Goal: Task Accomplishment & Management: Complete application form

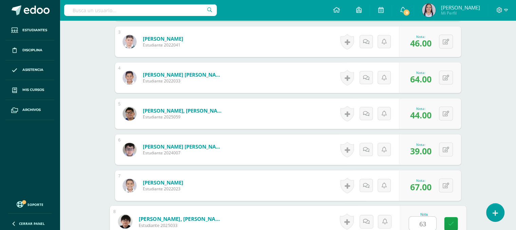
type input "63"
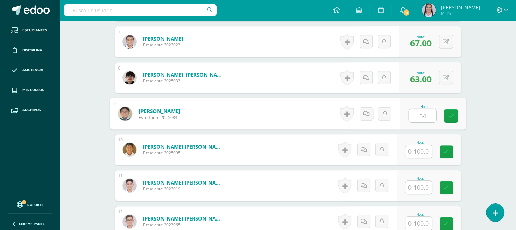
type input "54"
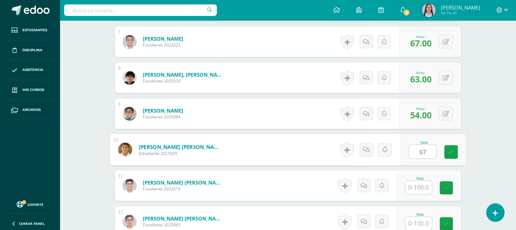
type input "67"
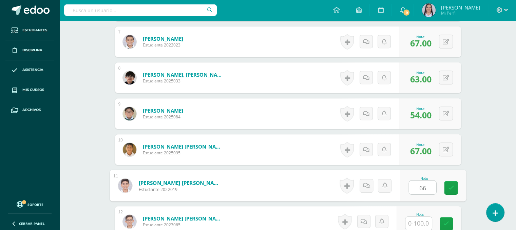
type input "66"
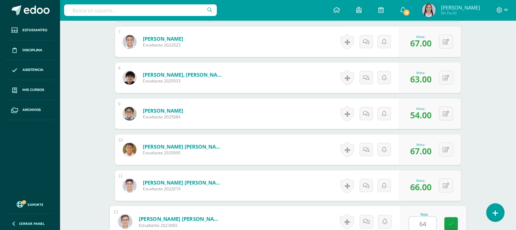
type input "64"
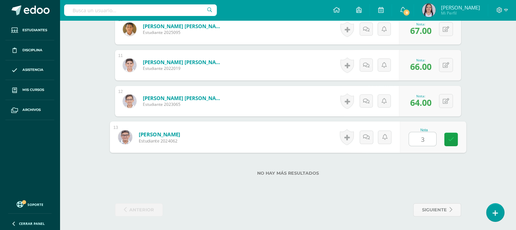
type input "39"
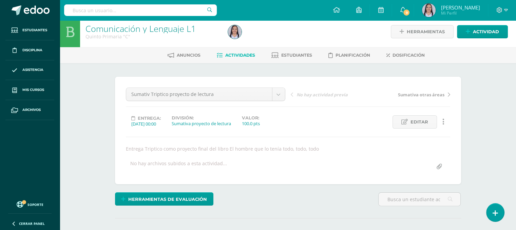
scroll to position [0, 0]
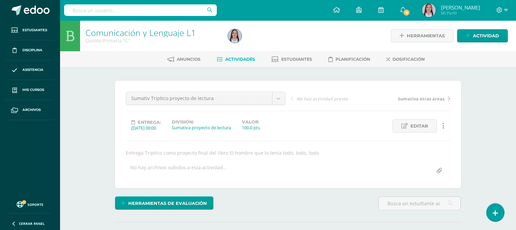
click at [238, 60] on span "Actividades" at bounding box center [240, 59] width 30 height 5
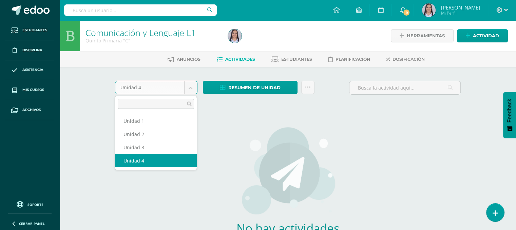
click at [192, 86] on body "Estudiantes Disciplina Asistencia Mis cursos Archivos Soporte Ayuda Reportar un…" at bounding box center [258, 145] width 516 height 291
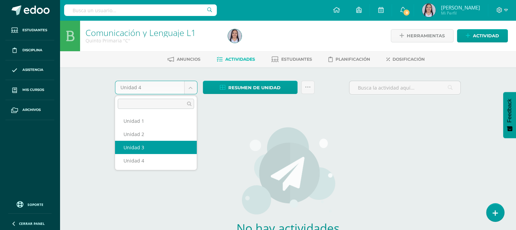
select select "Unidad 3"
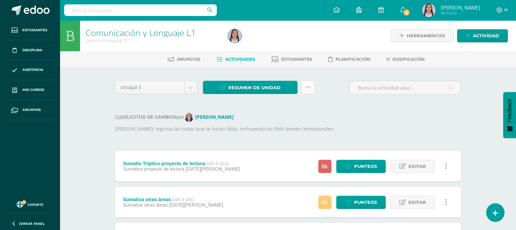
click at [303, 88] on link at bounding box center [307, 87] width 13 height 13
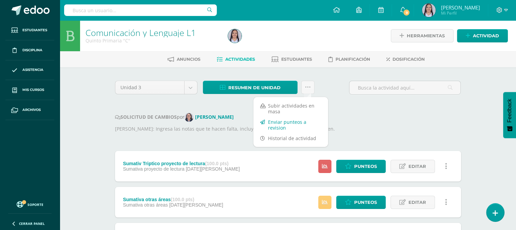
click at [281, 126] on link "Enviar punteos a revision" at bounding box center [290, 125] width 75 height 16
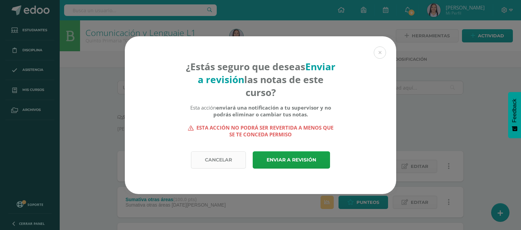
click at [216, 162] on link "Cancelar" at bounding box center [218, 159] width 55 height 17
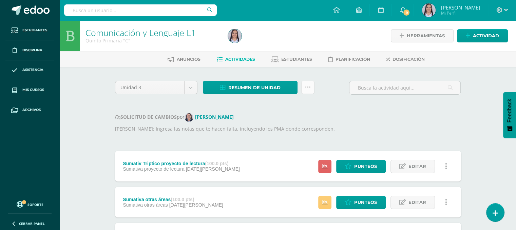
click at [307, 85] on icon at bounding box center [308, 87] width 6 height 6
click at [249, 86] on span "Resumen de unidad" at bounding box center [254, 87] width 52 height 13
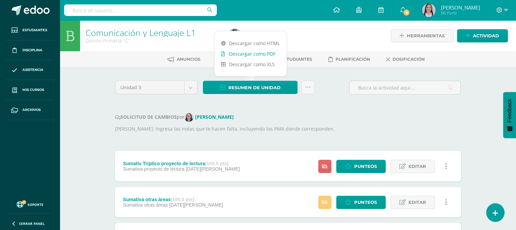
click at [249, 53] on link "Descargar como PDF" at bounding box center [250, 53] width 72 height 11
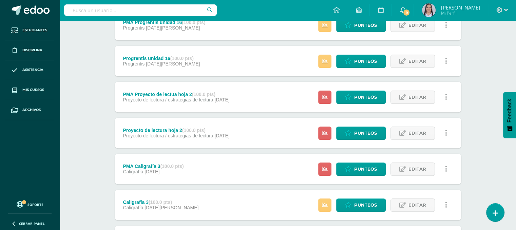
scroll to position [214, 0]
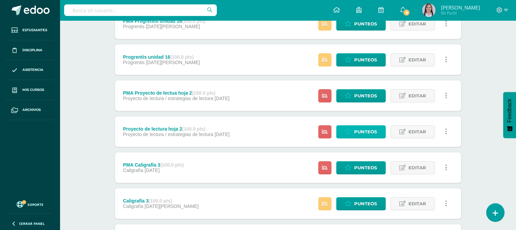
click at [366, 134] on span "Punteos" at bounding box center [365, 131] width 23 height 13
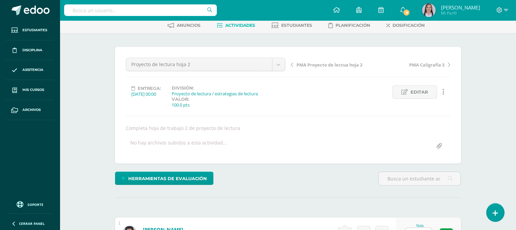
scroll to position [97, 0]
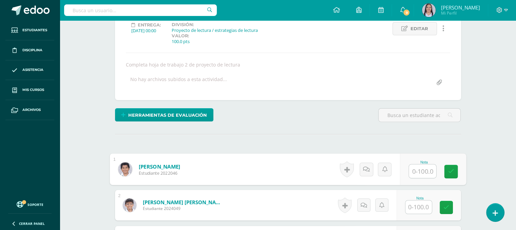
click at [425, 170] on input "text" at bounding box center [422, 171] width 27 height 14
type input "65"
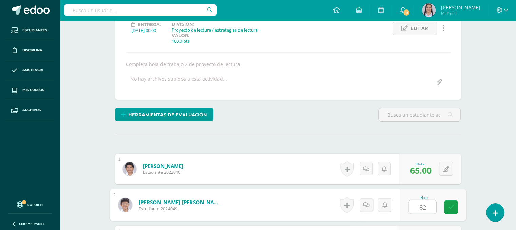
type input "82"
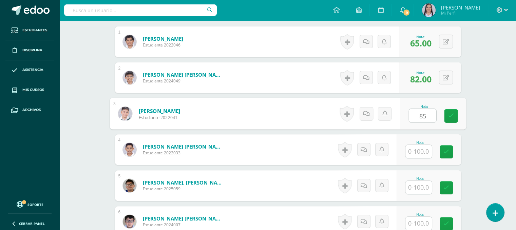
type input "85"
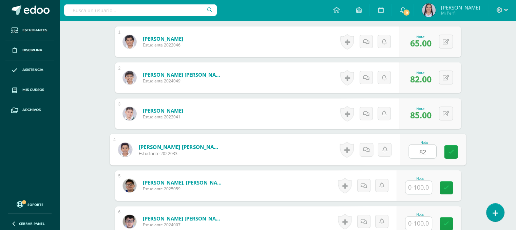
type input "82"
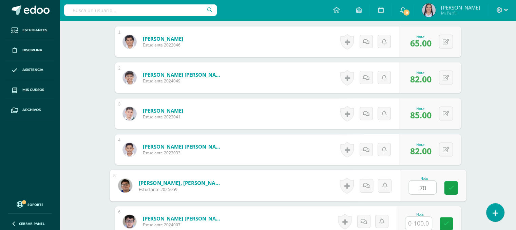
type input "70"
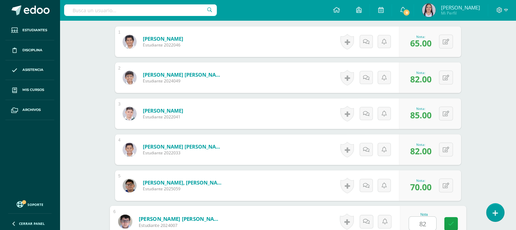
type input "82"
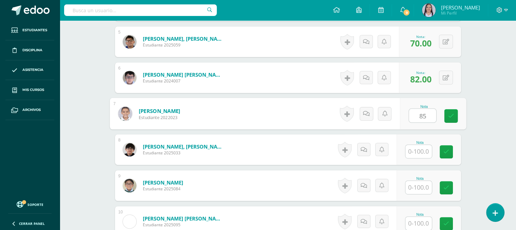
type input "85"
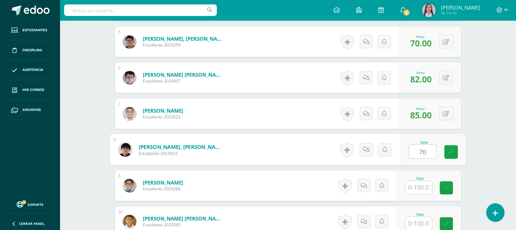
type input "70"
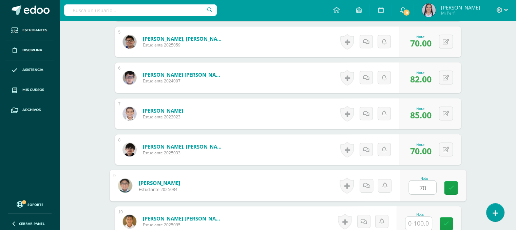
type input "70"
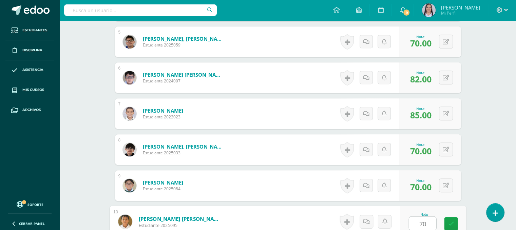
type input "70"
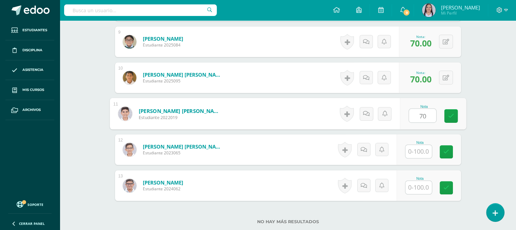
type input "70"
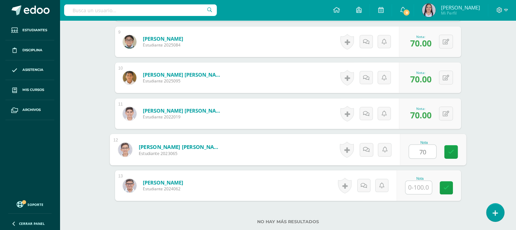
type input "70"
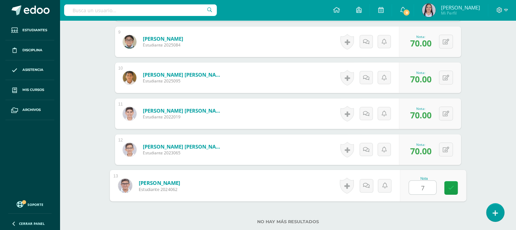
type input "70"
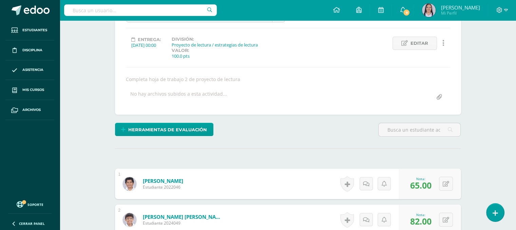
scroll to position [0, 0]
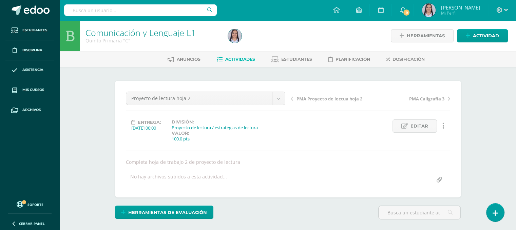
click at [237, 60] on span "Actividades" at bounding box center [240, 59] width 30 height 5
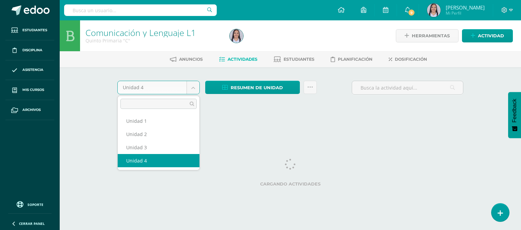
click at [194, 81] on body "Estudiantes Disciplina Asistencia Mis cursos Archivos Soporte Ayuda Reportar un…" at bounding box center [260, 63] width 521 height 126
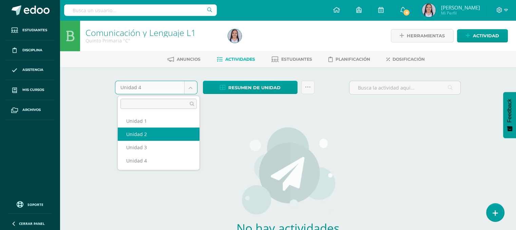
select select "Unidad 2"
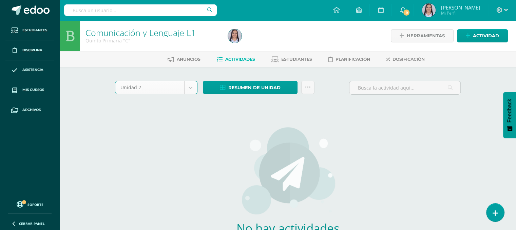
click at [188, 87] on body "Estudiantes Disciplina Asistencia Mis cursos Archivos Soporte Ayuda Reportar un…" at bounding box center [258, 145] width 516 height 291
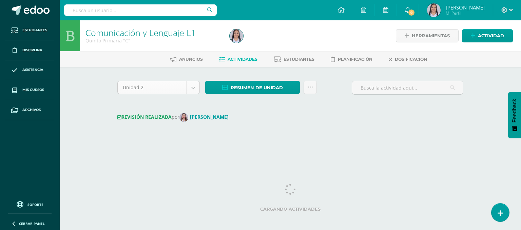
click at [195, 86] on body "Estudiantes Disciplina Asistencia Mis cursos Archivos Soporte Ayuda Reportar un…" at bounding box center [260, 76] width 521 height 152
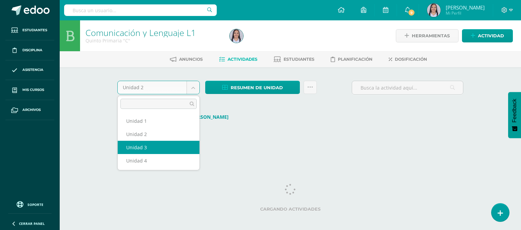
select select "Unidad 3"
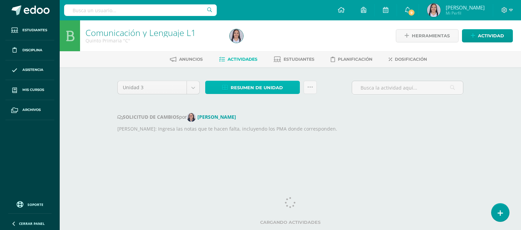
click at [260, 86] on span "Resumen de unidad" at bounding box center [257, 87] width 52 height 13
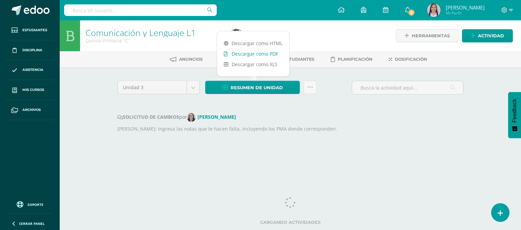
click at [252, 55] on link "Descargar como PDF" at bounding box center [253, 53] width 72 height 11
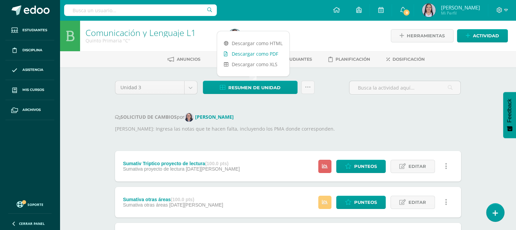
click at [262, 55] on link "Descargar como PDF" at bounding box center [253, 53] width 72 height 11
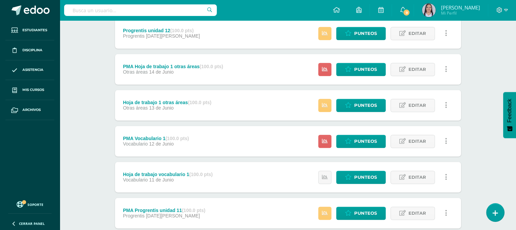
scroll to position [961, 0]
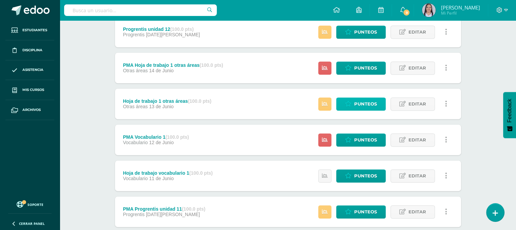
click at [361, 105] on span "Punteos" at bounding box center [365, 104] width 23 height 13
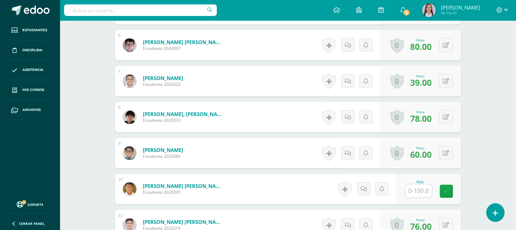
scroll to position [472, 0]
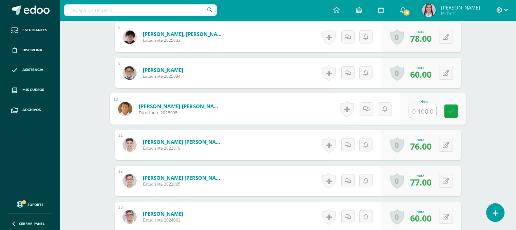
click at [418, 111] on input "text" at bounding box center [422, 111] width 27 height 14
type input "64"
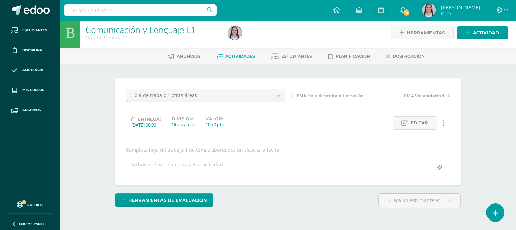
scroll to position [2, 0]
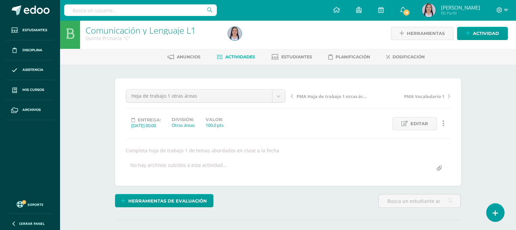
click at [236, 55] on span "Actividades" at bounding box center [240, 56] width 30 height 5
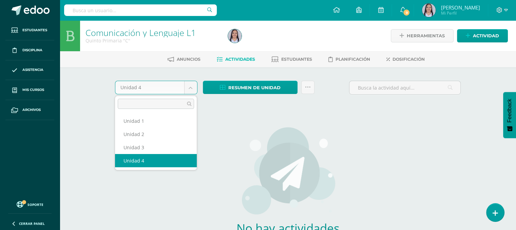
click at [188, 90] on body "Estudiantes Disciplina Asistencia Mis cursos Archivos Soporte Ayuda Reportar un…" at bounding box center [258, 145] width 516 height 291
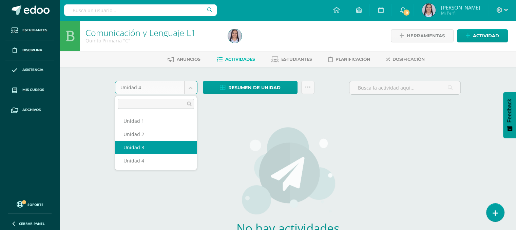
select select "Unidad 3"
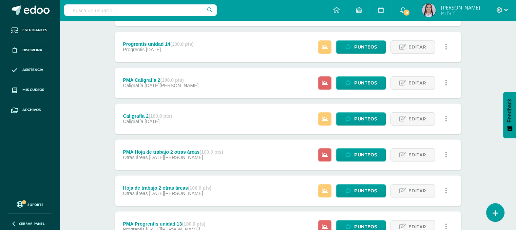
scroll to position [579, 0]
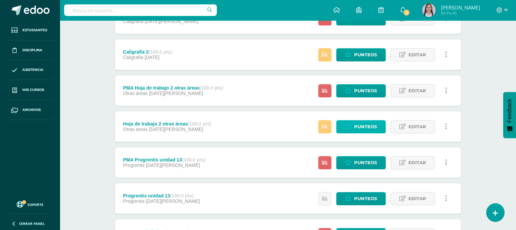
click at [353, 125] on link "Punteos" at bounding box center [361, 126] width 50 height 13
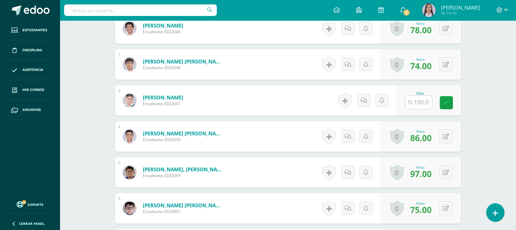
scroll to position [232, 0]
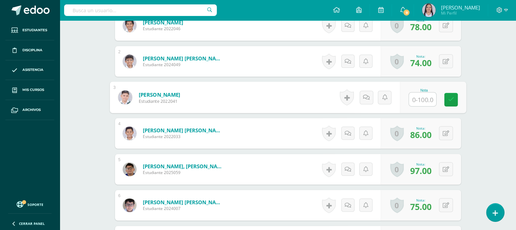
click at [422, 98] on input "text" at bounding box center [422, 100] width 27 height 14
type input "60"
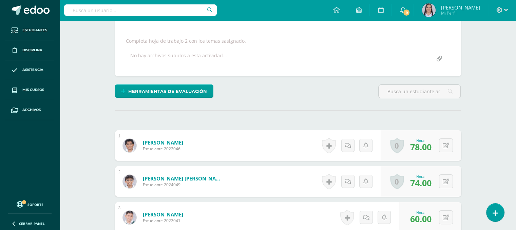
scroll to position [0, 0]
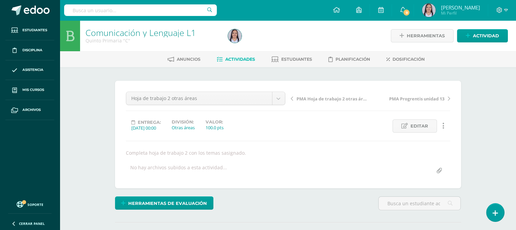
click at [240, 57] on span "Actividades" at bounding box center [240, 59] width 30 height 5
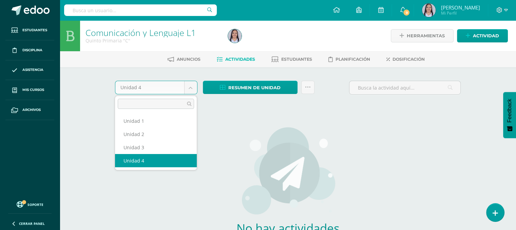
click at [192, 90] on body "Estudiantes Disciplina Asistencia Mis cursos Archivos Soporte Ayuda Reportar un…" at bounding box center [258, 145] width 516 height 291
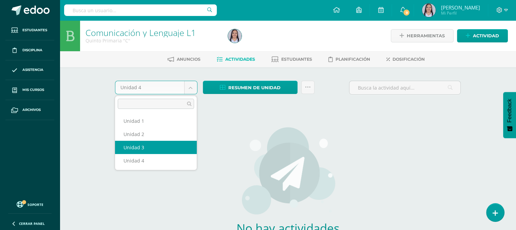
select select "Unidad 3"
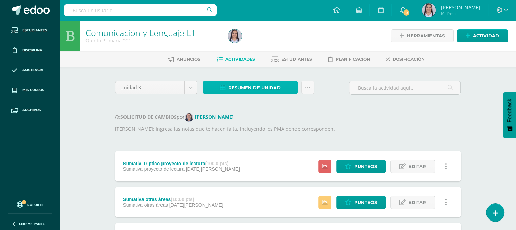
click at [259, 86] on span "Resumen de unidad" at bounding box center [254, 87] width 52 height 13
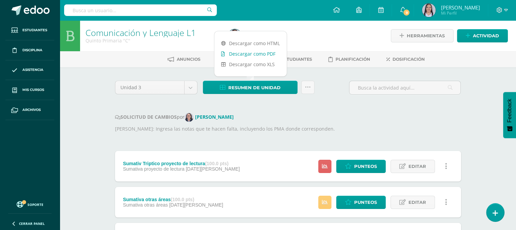
click at [255, 53] on link "Descargar como PDF" at bounding box center [250, 53] width 72 height 11
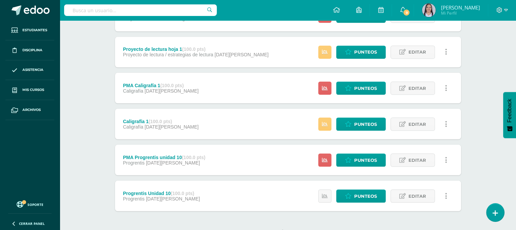
scroll to position [1229, 0]
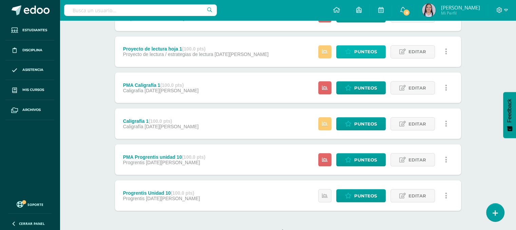
click at [359, 48] on span "Punteos" at bounding box center [365, 51] width 23 height 13
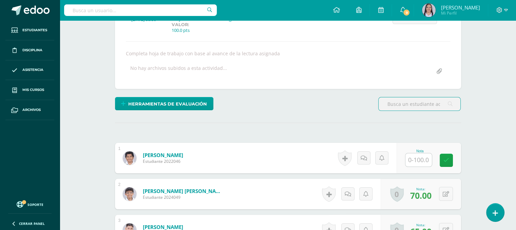
scroll to position [109, 0]
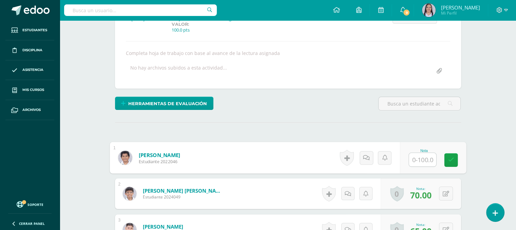
click at [417, 161] on input "text" at bounding box center [422, 160] width 27 height 14
type input "65"
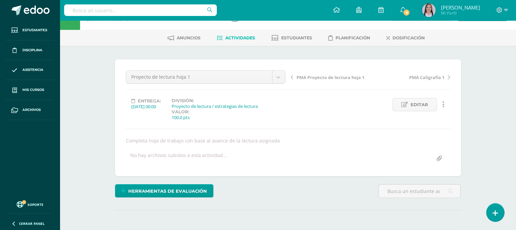
scroll to position [0, 0]
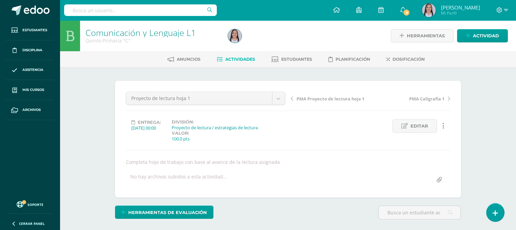
click at [308, 97] on span "PMA Proyecto de lectura hoja 1" at bounding box center [330, 99] width 68 height 6
click at [323, 97] on span "Progrentis unidad 11" at bounding box center [318, 99] width 44 height 6
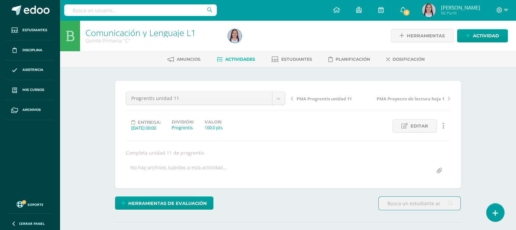
click at [312, 99] on span "PMA Progrentis unidad 11" at bounding box center [323, 99] width 55 height 6
click at [240, 61] on span "Actividades" at bounding box center [240, 59] width 30 height 5
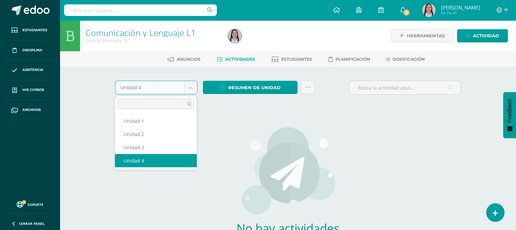
click at [192, 88] on body "Estudiantes Disciplina Asistencia Mis cursos Archivos Soporte Ayuda Reportar un…" at bounding box center [258, 145] width 516 height 291
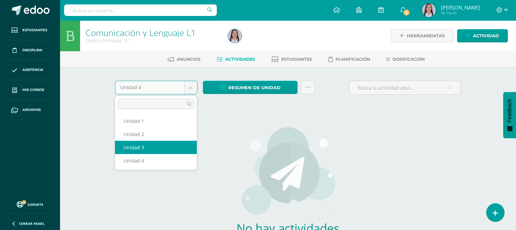
select select "Unidad 3"
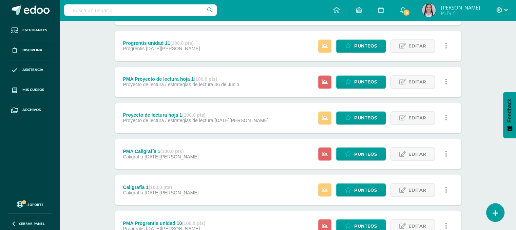
scroll to position [1255, 0]
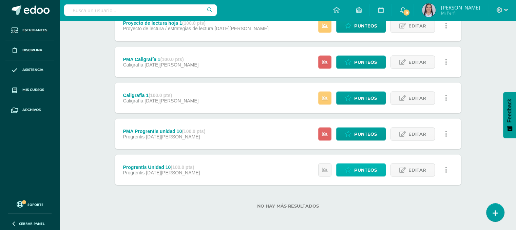
click at [360, 174] on span "Punteos" at bounding box center [365, 169] width 23 height 13
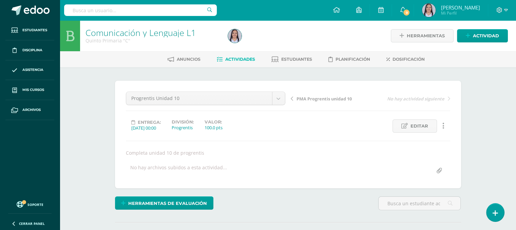
click at [321, 98] on span "PMA Progrentis unidad 10" at bounding box center [323, 99] width 55 height 6
click at [310, 100] on span "Caligrafía 1" at bounding box center [308, 99] width 24 height 6
click at [315, 98] on span "PMA Caligrafía 1" at bounding box center [313, 99] width 35 height 6
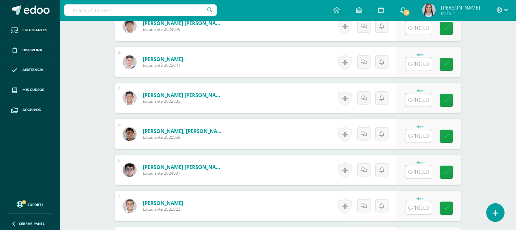
scroll to position [267, 0]
click at [419, 176] on input "text" at bounding box center [422, 172] width 27 height 14
type input "82"
click at [450, 173] on icon at bounding box center [451, 172] width 6 height 6
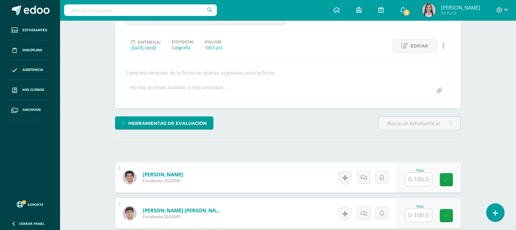
scroll to position [0, 0]
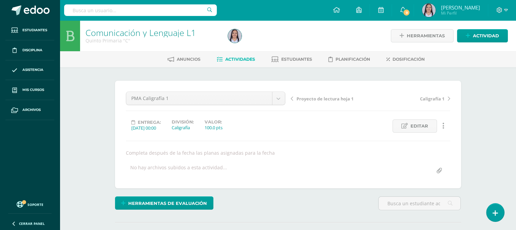
click at [310, 99] on span "Proyecto de lectura hoja 1" at bounding box center [324, 99] width 57 height 6
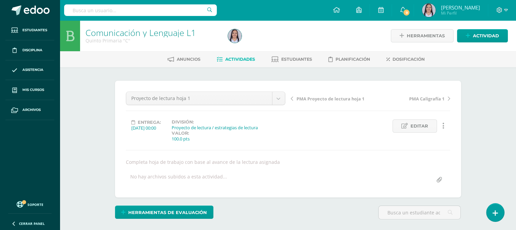
click at [317, 97] on span "PMA Proyecto de lectura hoja 1" at bounding box center [330, 99] width 68 height 6
click at [313, 99] on span "Progrentis unidad 11" at bounding box center [318, 99] width 44 height 6
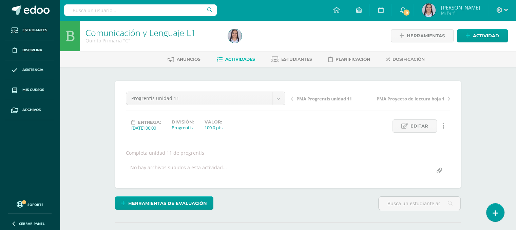
click at [316, 99] on span "PMA Progrentis unidad 11" at bounding box center [323, 99] width 55 height 6
click at [331, 98] on span "Hoja de trabajo vocabulario 1" at bounding box center [328, 99] width 64 height 6
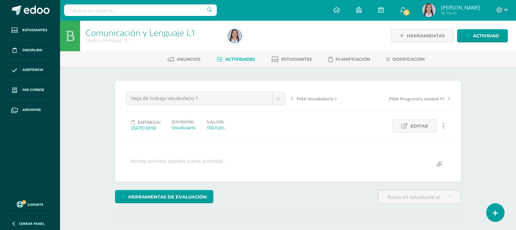
click at [309, 98] on span "PMA Vocabulario 1" at bounding box center [316, 99] width 40 height 6
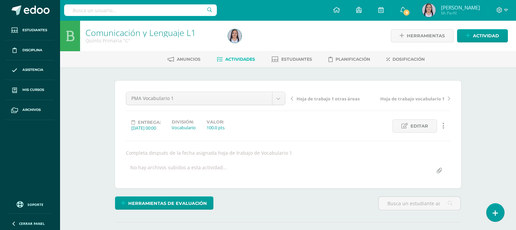
drag, startPoint x: 0, startPoint y: 0, endPoint x: 309, endPoint y: 98, distance: 324.4
click at [309, 98] on span "Hoja de trabajo 1 otras áreas" at bounding box center [327, 99] width 63 height 6
click at [333, 97] on span "PMA Hoja de trabajo 1 otras áreas" at bounding box center [332, 99] width 72 height 6
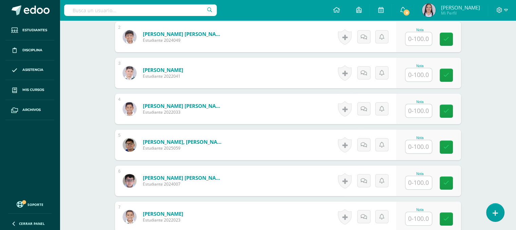
scroll to position [259, 0]
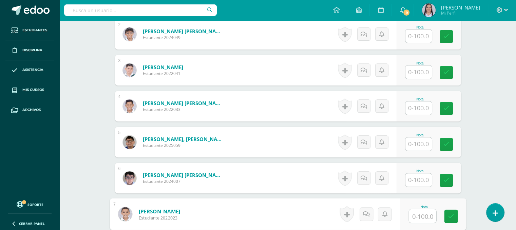
click at [420, 212] on input "text" at bounding box center [422, 216] width 27 height 14
type input "68"
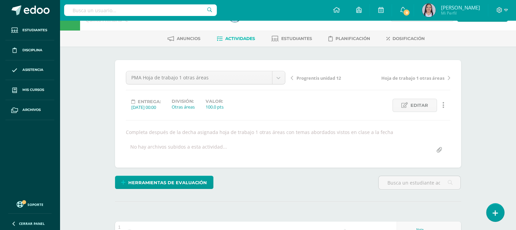
scroll to position [0, 0]
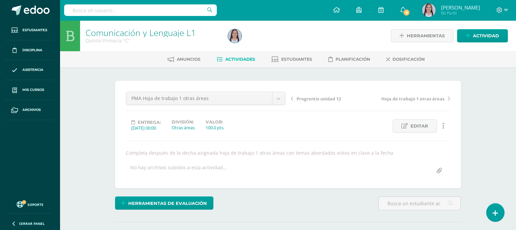
click at [316, 99] on span "Progrentis unidad 12" at bounding box center [318, 99] width 44 height 6
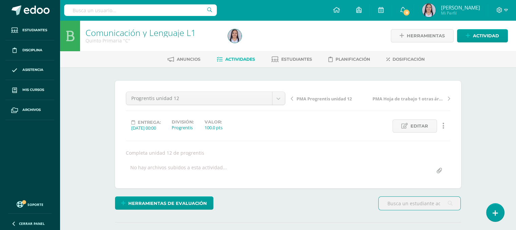
click at [323, 96] on span "PMA Progrentis unidad 12" at bounding box center [323, 99] width 55 height 6
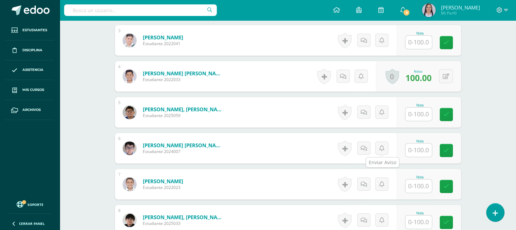
scroll to position [289, 0]
click at [415, 112] on input "text" at bounding box center [422, 114] width 27 height 14
type input "81"
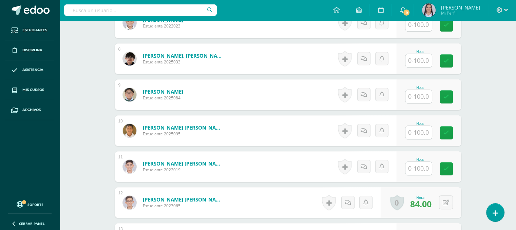
scroll to position [458, 0]
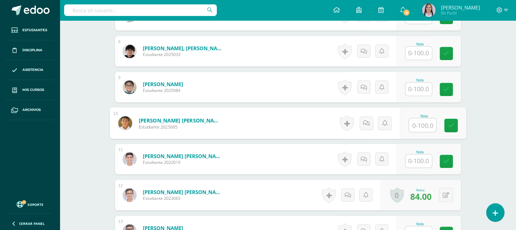
click at [422, 128] on input "text" at bounding box center [422, 125] width 27 height 14
type input "65"
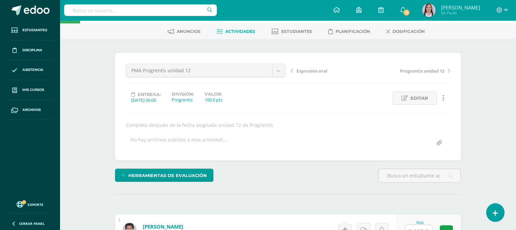
scroll to position [0, 0]
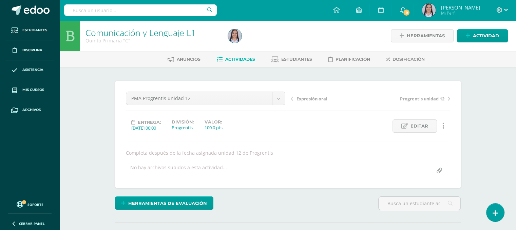
click at [317, 98] on span "Expresión oral" at bounding box center [311, 99] width 31 height 6
click at [228, 57] on span "Actividades" at bounding box center [240, 59] width 30 height 5
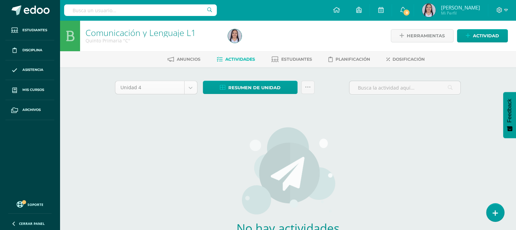
click at [189, 86] on body "Estudiantes Disciplina Asistencia Mis cursos Archivos Soporte Ayuda Reportar un…" at bounding box center [258, 145] width 516 height 291
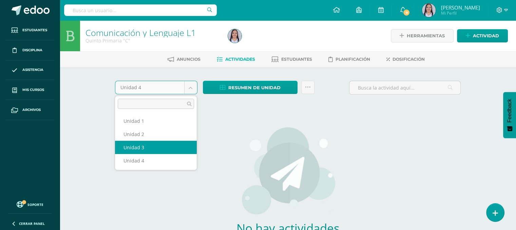
select select "Unidad 3"
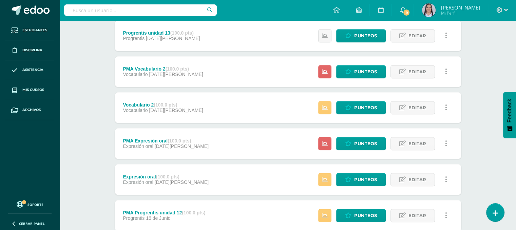
scroll to position [741, 0]
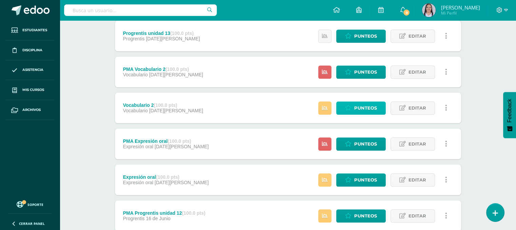
click at [357, 105] on span "Punteos" at bounding box center [365, 108] width 23 height 13
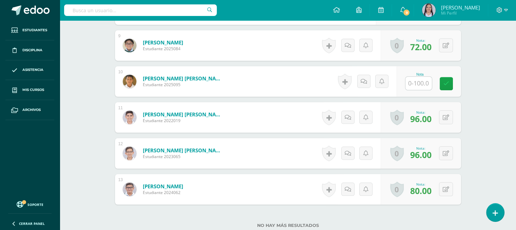
scroll to position [499, 0]
click at [414, 82] on input "text" at bounding box center [422, 84] width 27 height 14
type input "80"
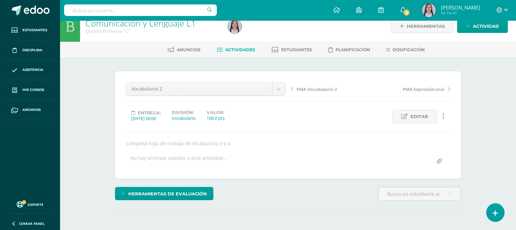
scroll to position [0, 0]
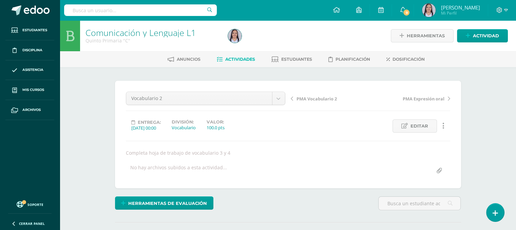
click at [317, 98] on span "PMA Vocabulario 2" at bounding box center [316, 99] width 40 height 6
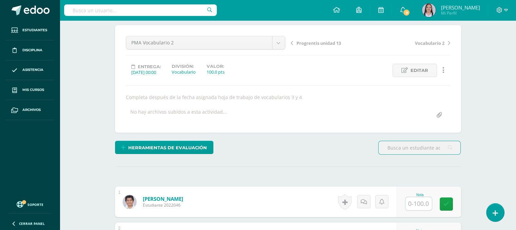
scroll to position [56, 0]
click at [320, 42] on span "Progrentis unidad 13" at bounding box center [318, 43] width 44 height 6
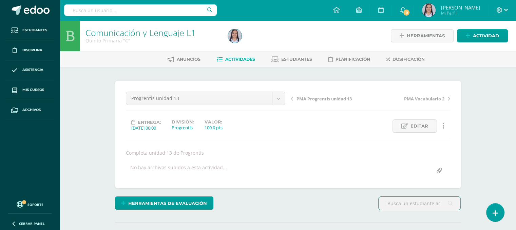
click at [305, 97] on span "PMA Progrentis unidad 13" at bounding box center [323, 99] width 55 height 6
click at [315, 97] on span "Hoja de trabajo 2 otras áreas" at bounding box center [327, 99] width 63 height 6
click at [330, 102] on div "PMA Hoja de trabajo 2 otras áreas PMA Progrentis unidad 13" at bounding box center [370, 101] width 165 height 19
click at [328, 98] on span "PMA Hoja de trabajo 2 otras áreas" at bounding box center [332, 99] width 72 height 6
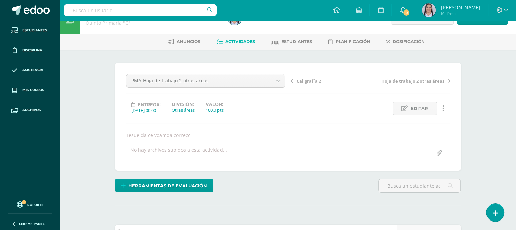
scroll to position [17, 0]
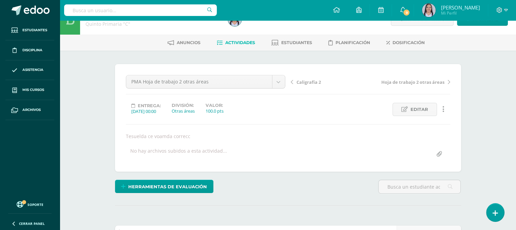
click at [304, 81] on span "Caligrafía 2" at bounding box center [308, 82] width 24 height 6
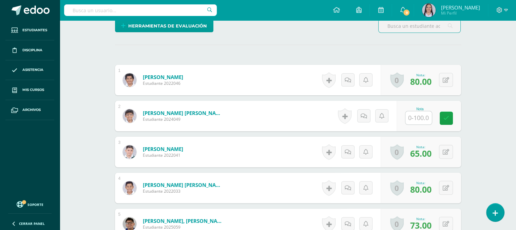
scroll to position [180, 0]
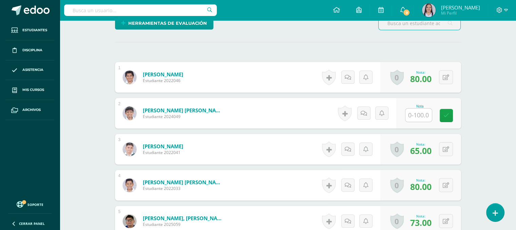
click at [423, 113] on input "text" at bounding box center [418, 115] width 26 height 13
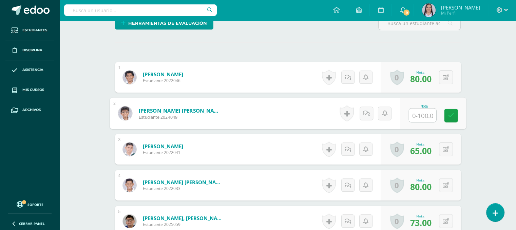
scroll to position [180, 0]
type input "83"
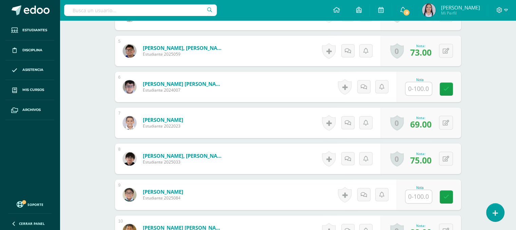
scroll to position [351, 0]
click at [419, 90] on input "text" at bounding box center [418, 88] width 26 height 13
type input "81"
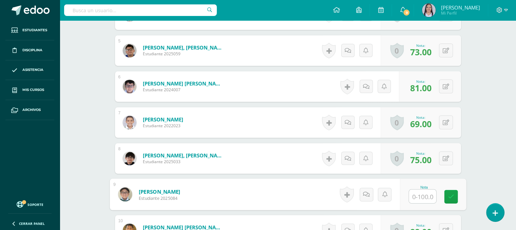
click at [421, 198] on input "text" at bounding box center [422, 197] width 27 height 14
type input "63"
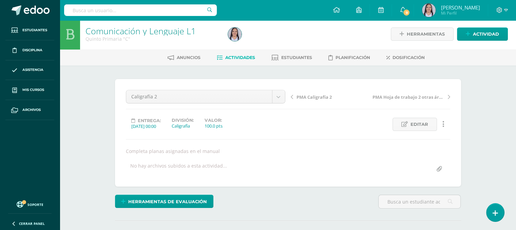
scroll to position [0, 0]
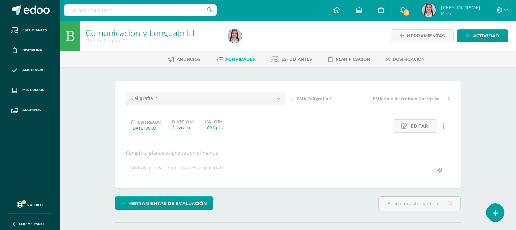
click at [241, 60] on span "Actividades" at bounding box center [240, 59] width 30 height 5
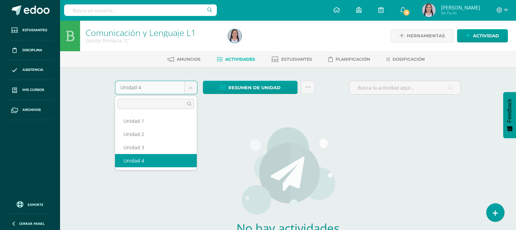
click at [188, 88] on body "Estudiantes Disciplina Asistencia Mis cursos Archivos Soporte Ayuda Reportar un…" at bounding box center [258, 145] width 516 height 291
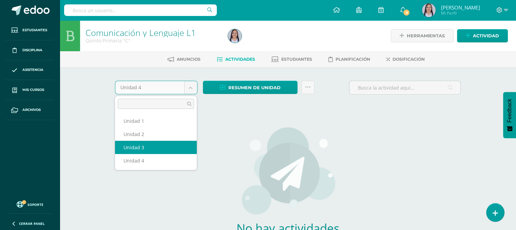
select select "Unidad 3"
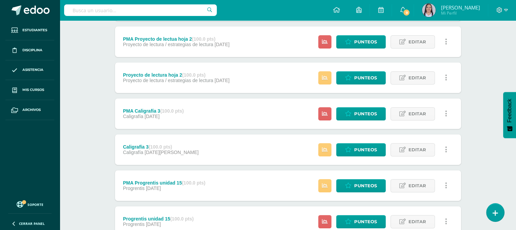
scroll to position [269, 0]
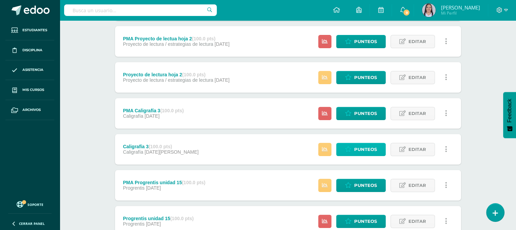
click at [347, 146] on link "Punteos" at bounding box center [361, 149] width 50 height 13
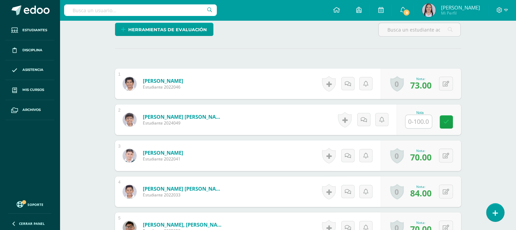
scroll to position [174, 0]
click at [422, 119] on input "text" at bounding box center [422, 122] width 27 height 14
type input "83"
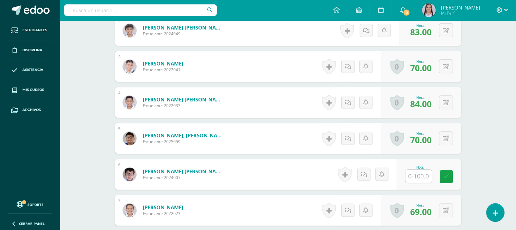
scroll to position [263, 0]
click at [419, 178] on input "text" at bounding box center [418, 175] width 26 height 13
type input "80"
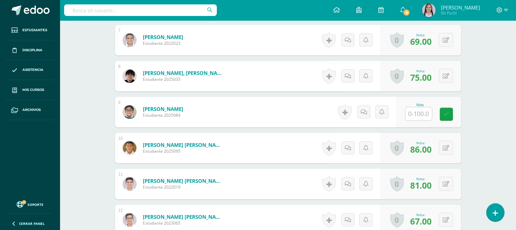
scroll to position [440, 0]
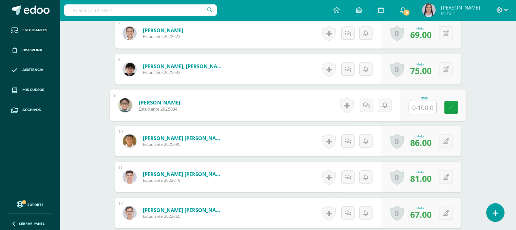
click at [420, 109] on input "text" at bounding box center [422, 107] width 27 height 14
type input "67"
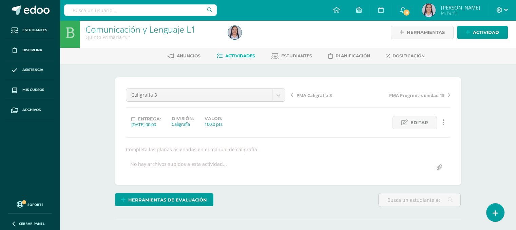
scroll to position [0, 0]
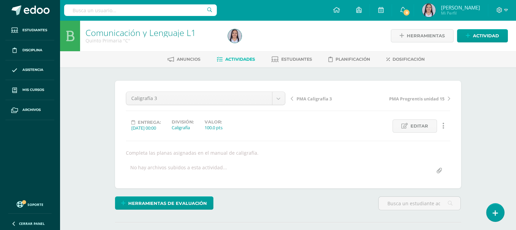
click at [239, 60] on span "Actividades" at bounding box center [240, 59] width 30 height 5
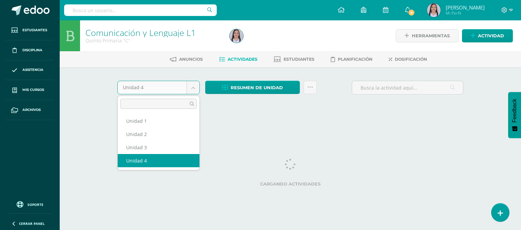
click at [195, 87] on body "Estudiantes Disciplina Asistencia Mis cursos Archivos Soporte Ayuda Reportar un…" at bounding box center [260, 63] width 521 height 126
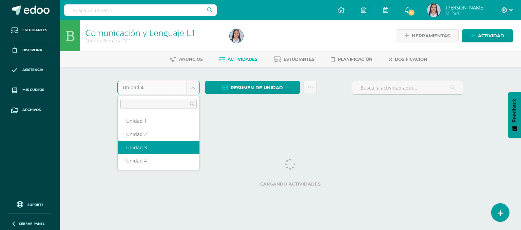
select select "Unidad 3"
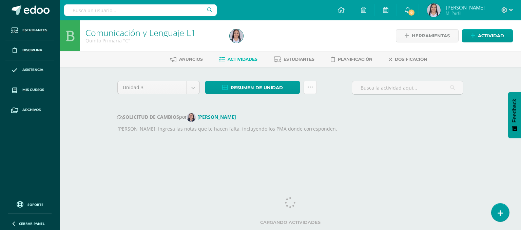
click at [312, 84] on icon at bounding box center [310, 87] width 6 height 6
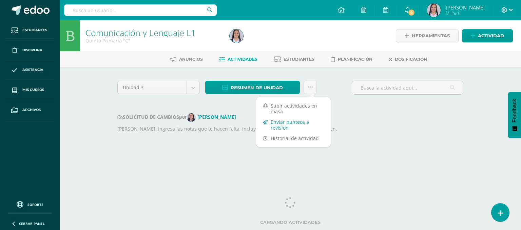
click at [294, 121] on link "Enviar punteos a revision" at bounding box center [293, 125] width 75 height 16
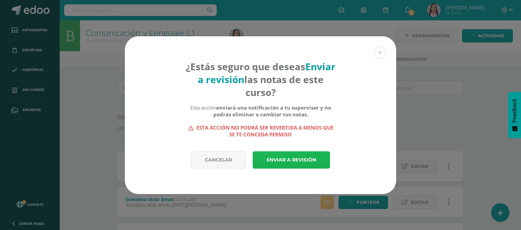
click at [292, 159] on link "Enviar a revisión" at bounding box center [291, 159] width 77 height 17
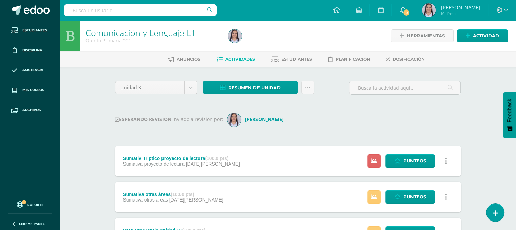
click at [28, 131] on ul "Estudiantes Disciplina Asistencia Mis cursos Archivos" at bounding box center [30, 108] width 60 height 176
click at [359, 120] on div "ESPERANDO REVISIÓN Enviado a revision por: [PERSON_NAME]" at bounding box center [288, 120] width 346 height 14
